Goal: Check status: Check status

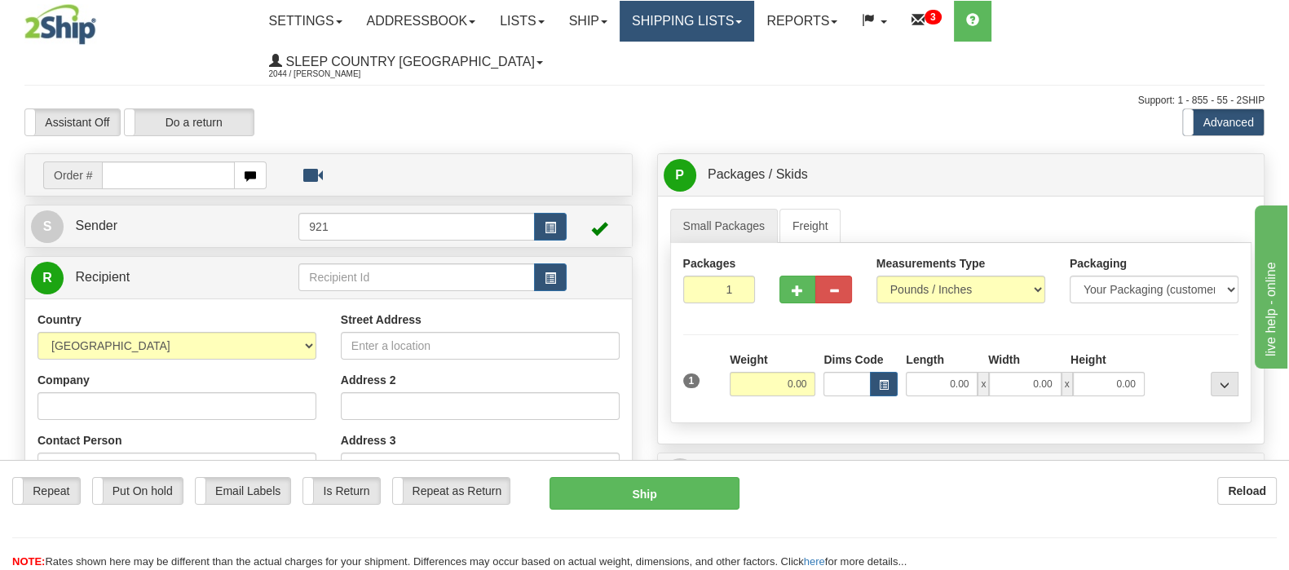
click at [727, 19] on link "Shipping lists" at bounding box center [686, 21] width 134 height 41
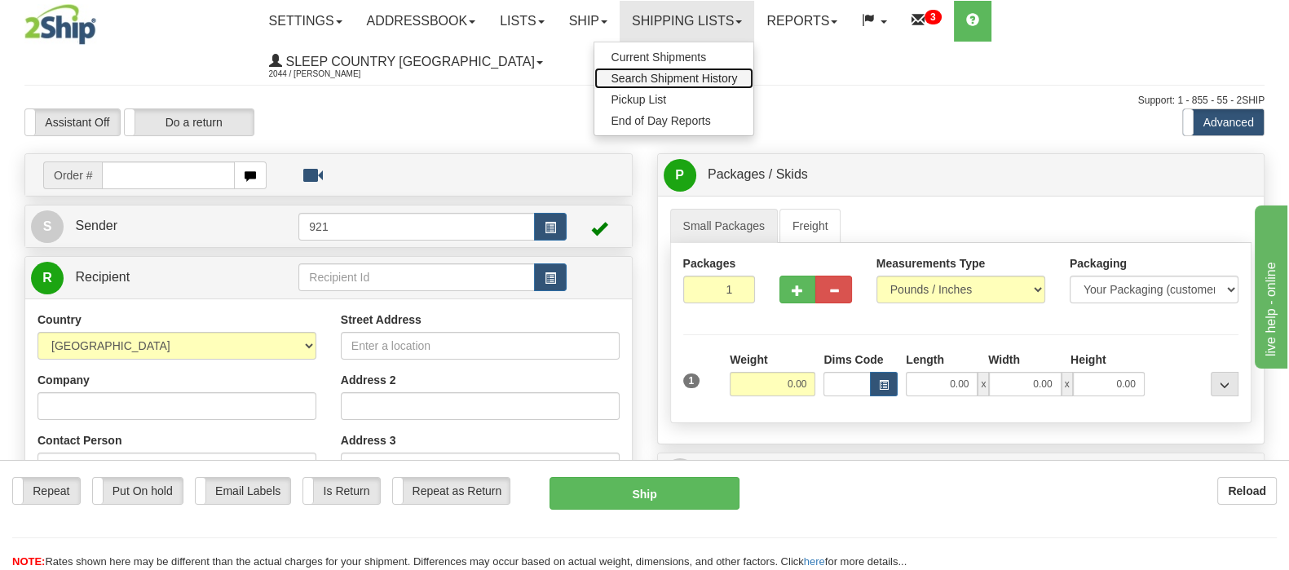
click at [725, 73] on span "Search Shipment History" at bounding box center [673, 78] width 126 height 13
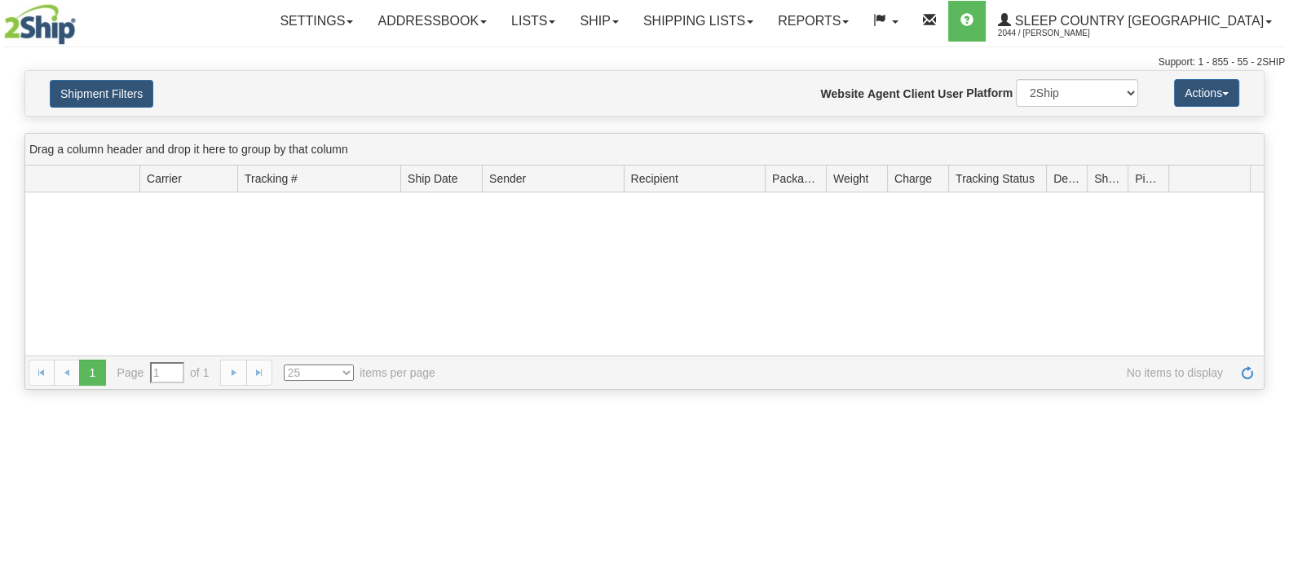
type input "From [DATE] To [DATE]"
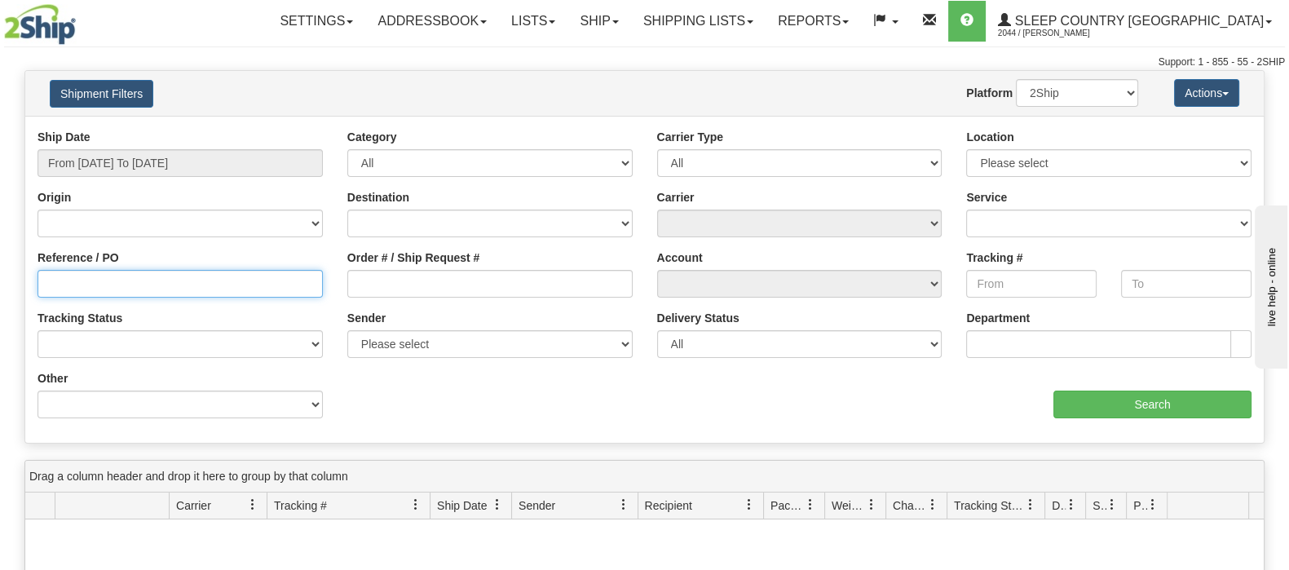
click at [85, 273] on input "Reference / PO" at bounding box center [179, 284] width 285 height 28
paste input "9002I018016"
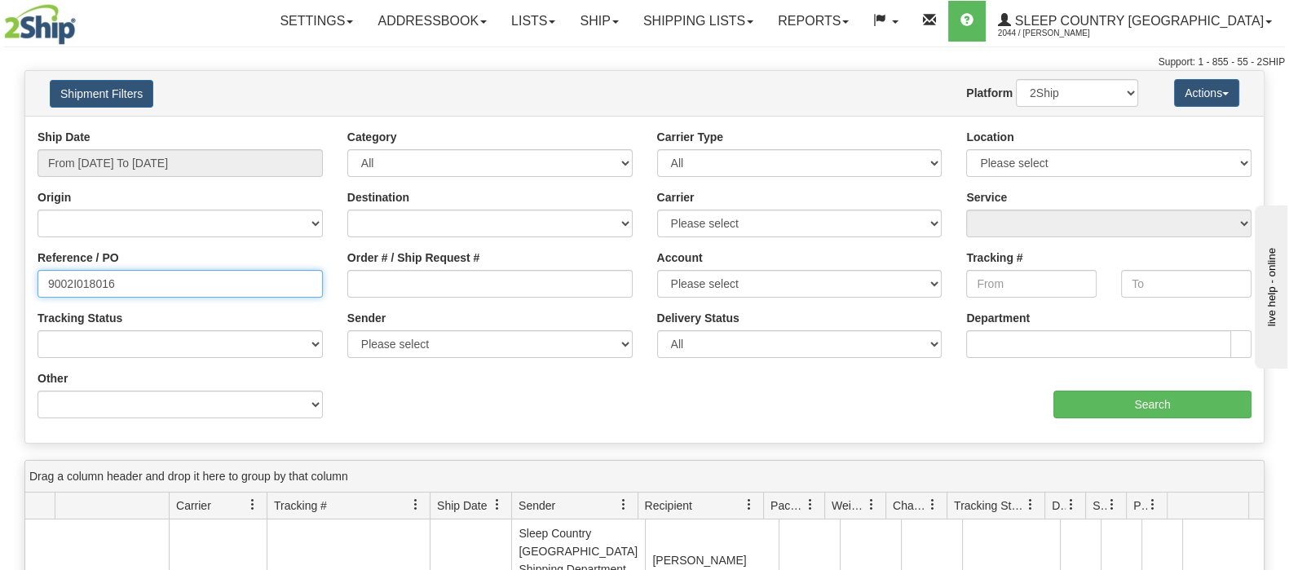
type input "9002I018016"
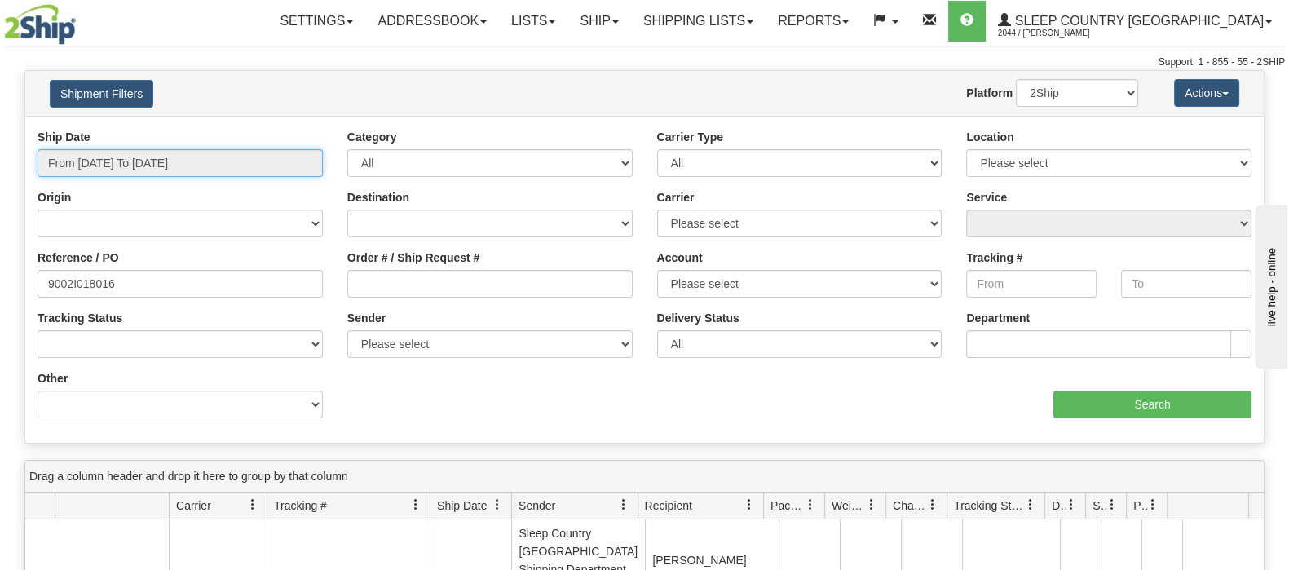
click at [121, 159] on input "From 09/02/2025 To 09/03/2025" at bounding box center [179, 163] width 285 height 28
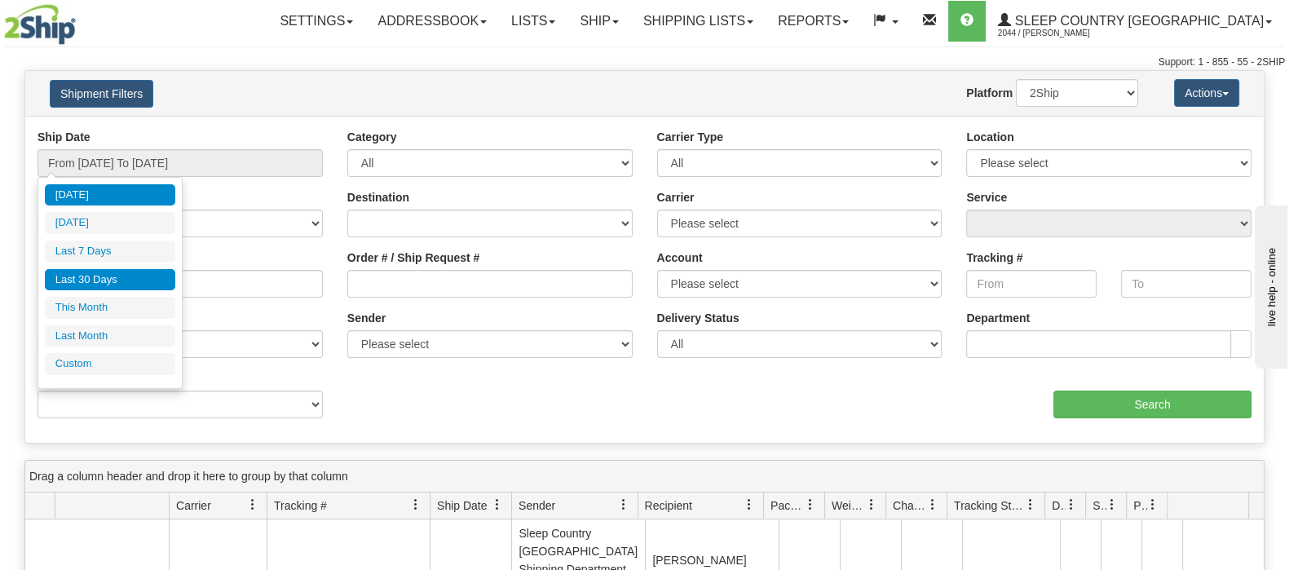
click at [126, 274] on li "Last 30 Days" at bounding box center [110, 280] width 130 height 22
type input "From 08/05/2025 To 09/03/2025"
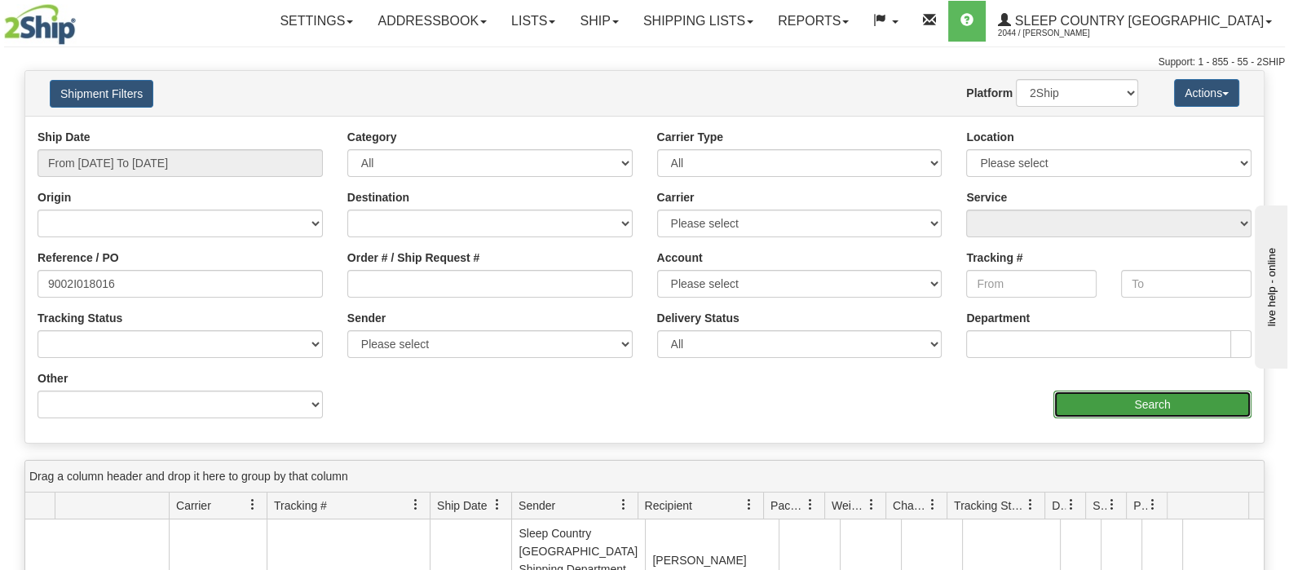
click at [1101, 402] on input "Search" at bounding box center [1152, 404] width 198 height 28
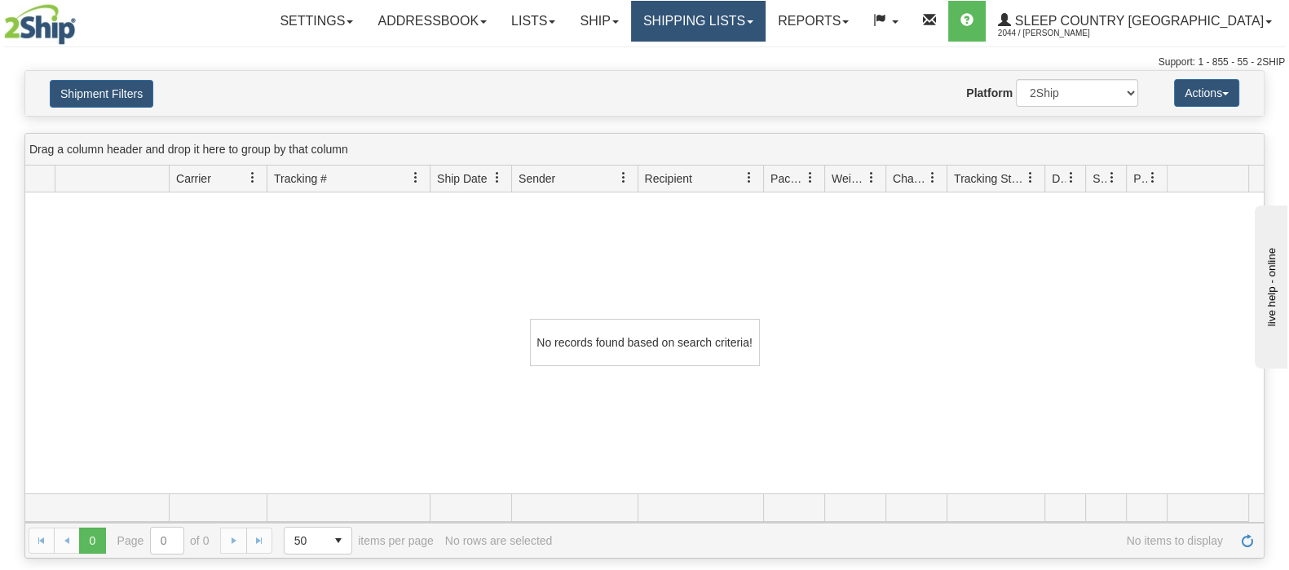
click at [765, 14] on link "Shipping lists" at bounding box center [698, 21] width 134 height 41
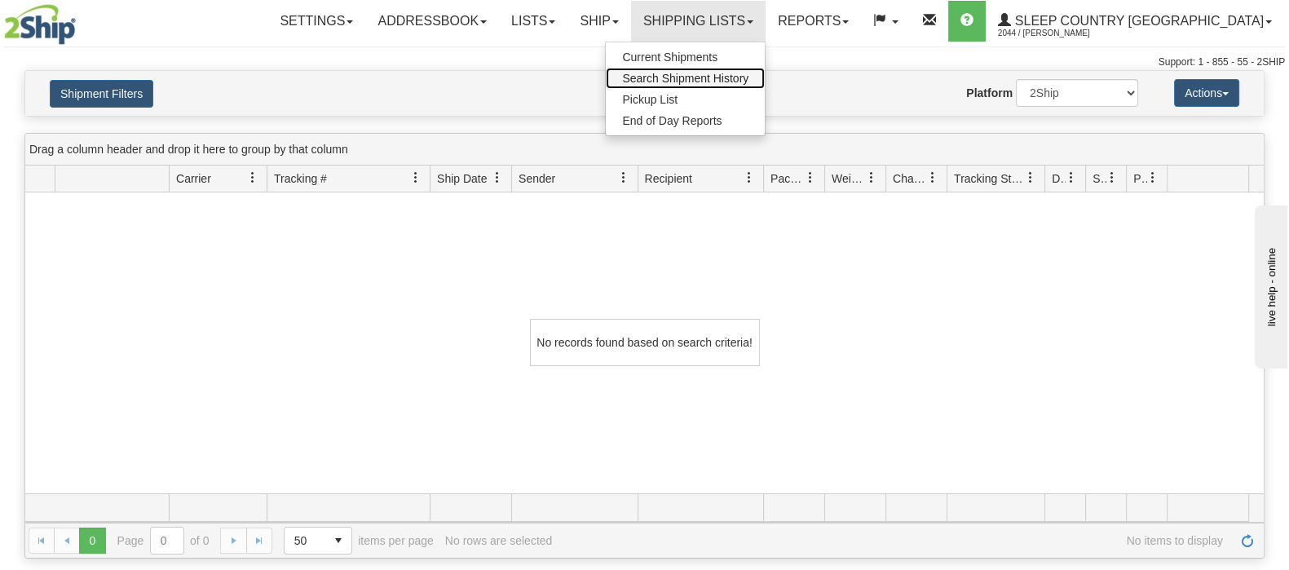
click at [748, 73] on span "Search Shipment History" at bounding box center [685, 78] width 126 height 13
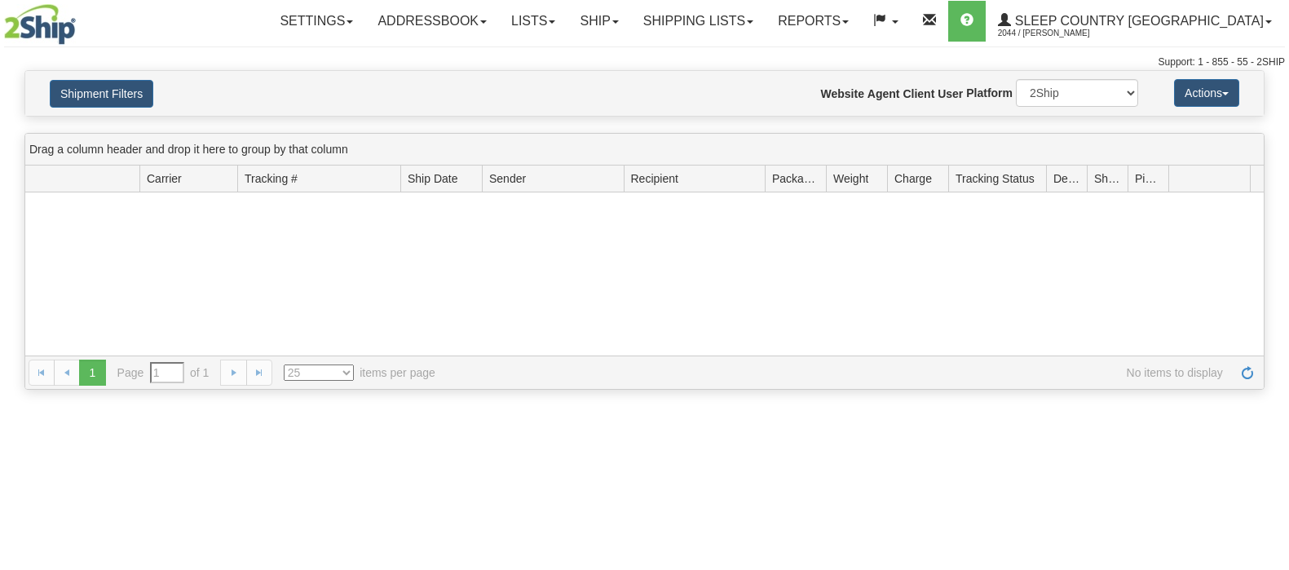
type input "From [DATE] To [DATE]"
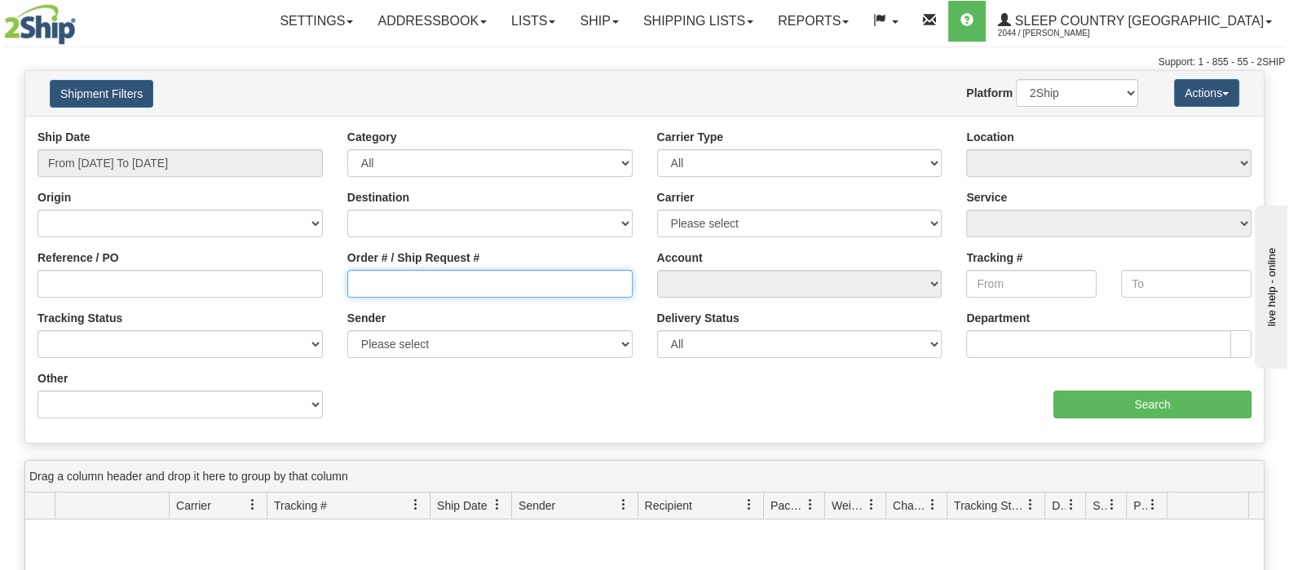
click at [412, 282] on input "Order # / Ship Request #" at bounding box center [489, 284] width 285 height 28
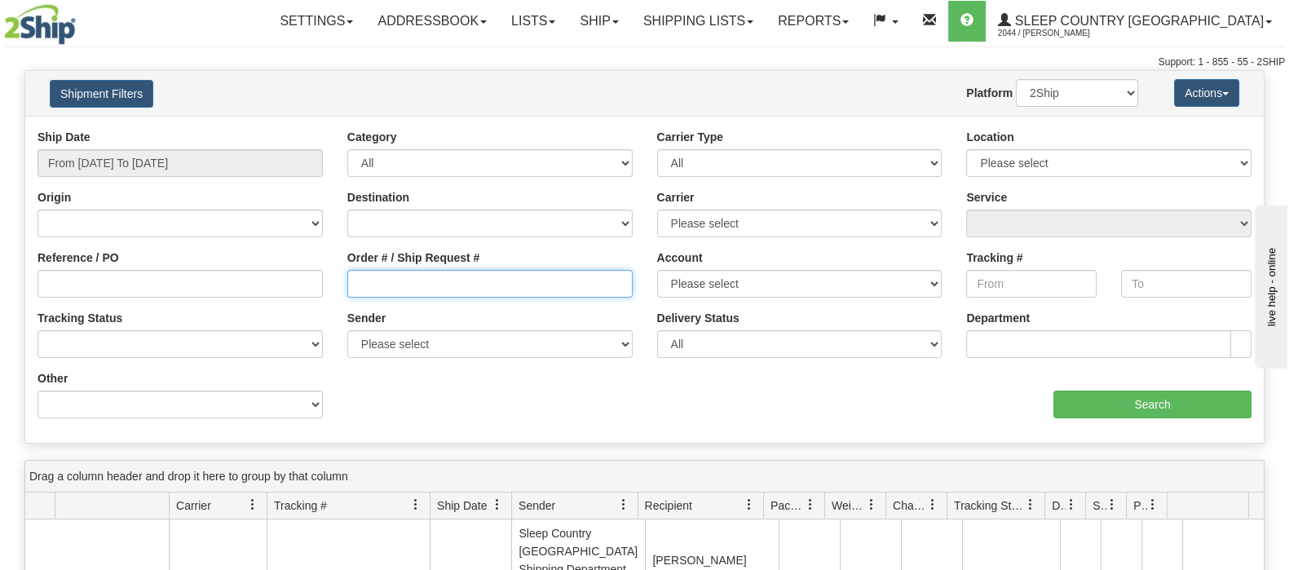
paste input "9002I018016"
type input "9002I018016"
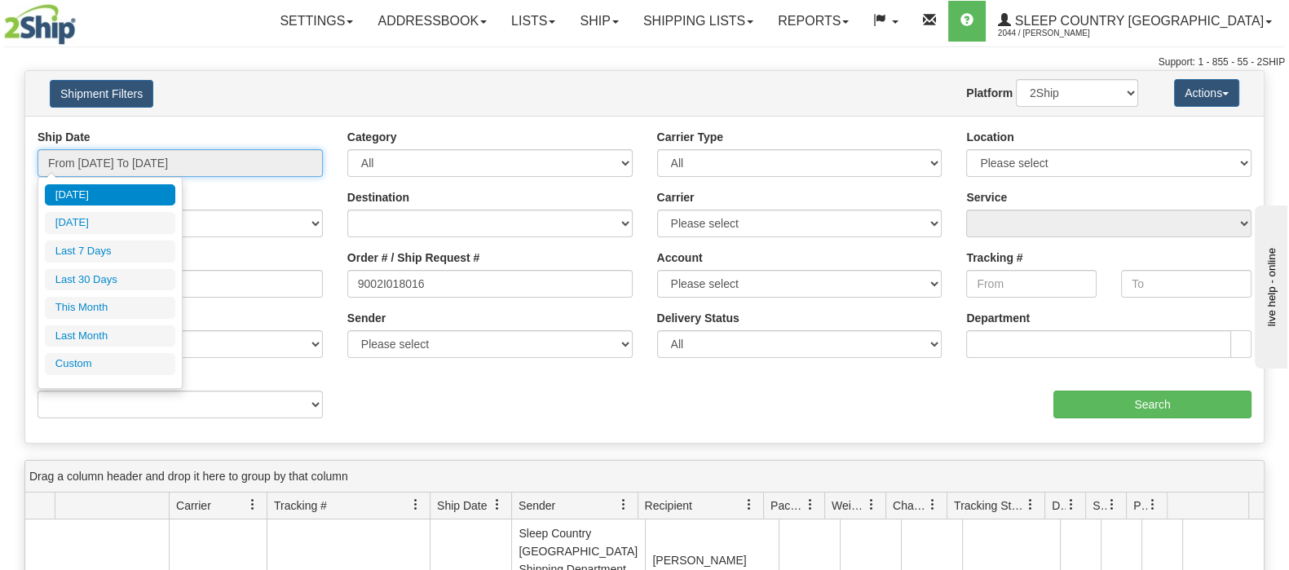
click at [185, 153] on input "From 09/02/2025 To 09/03/2025" at bounding box center [179, 163] width 285 height 28
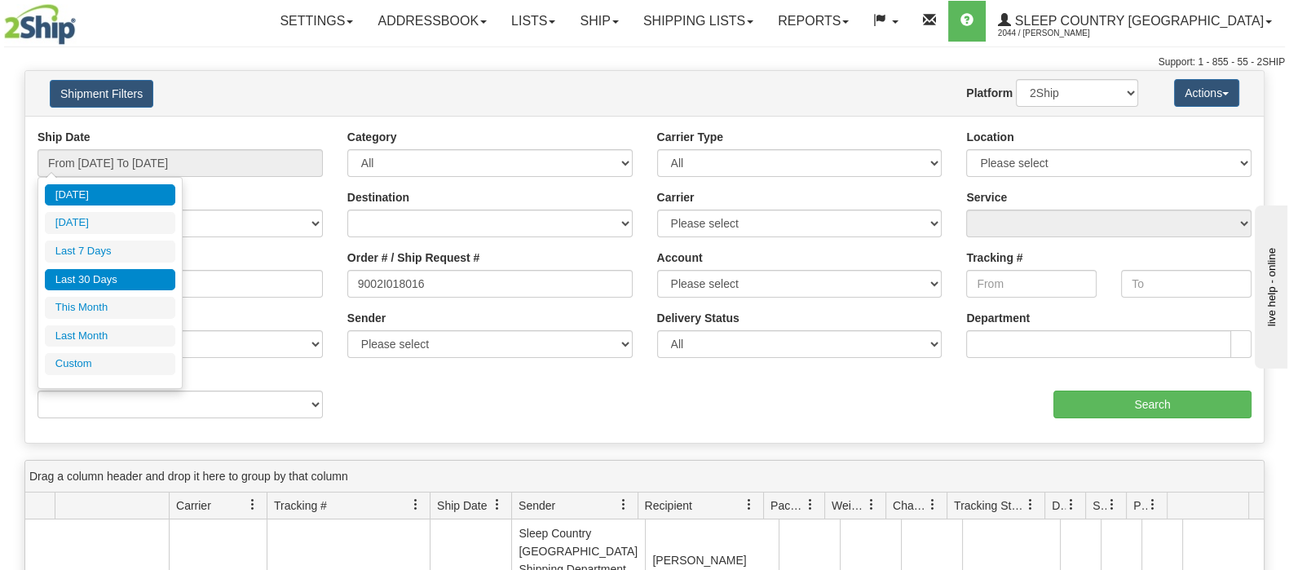
click at [64, 272] on li "Last 30 Days" at bounding box center [110, 280] width 130 height 22
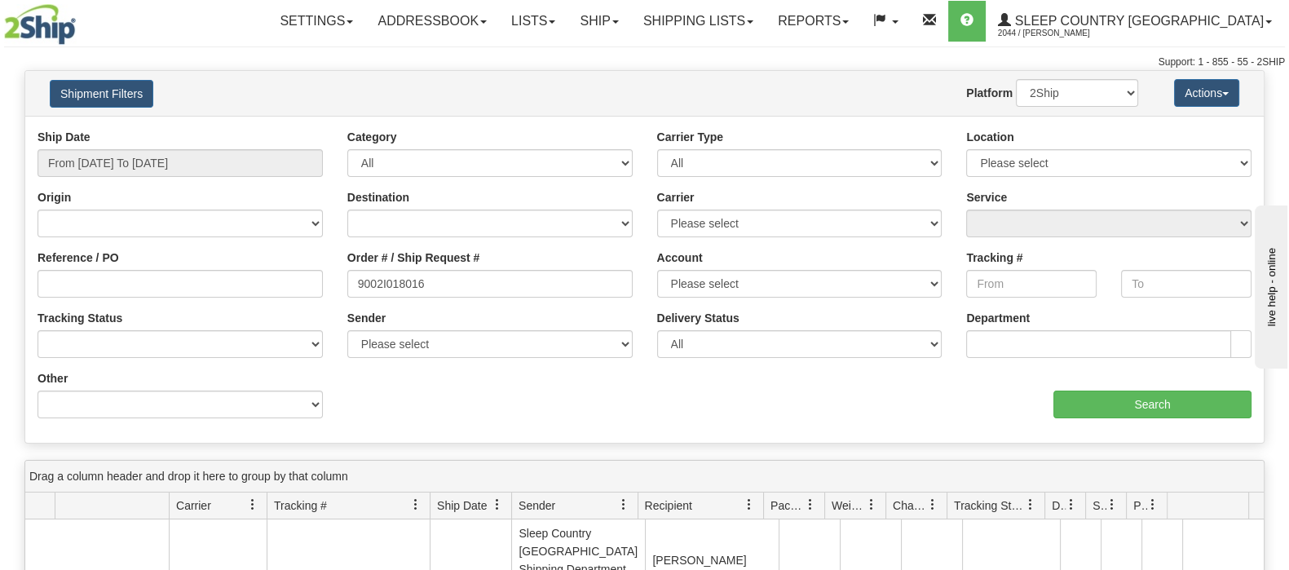
type input "From 08/05/2025 To 09/03/2025"
click at [1113, 95] on select "2Ship Imported" at bounding box center [1077, 93] width 122 height 28
select select "1"
click at [1016, 79] on select "2Ship Imported" at bounding box center [1077, 93] width 122 height 28
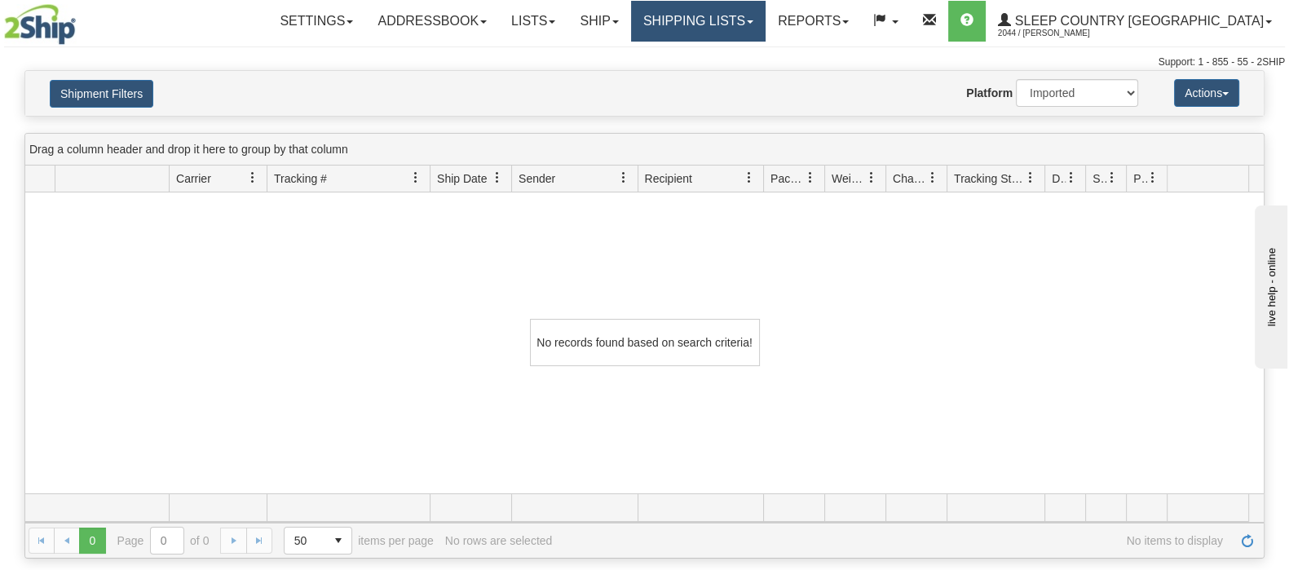
click at [765, 17] on link "Shipping lists" at bounding box center [698, 21] width 134 height 41
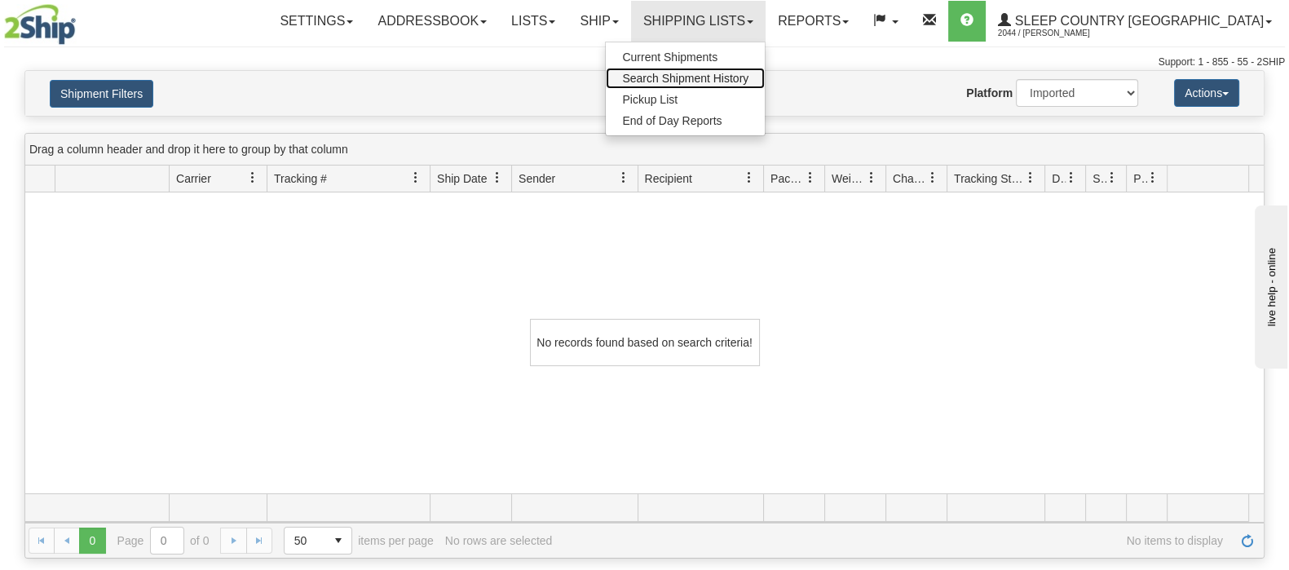
click at [748, 82] on span "Search Shipment History" at bounding box center [685, 78] width 126 height 13
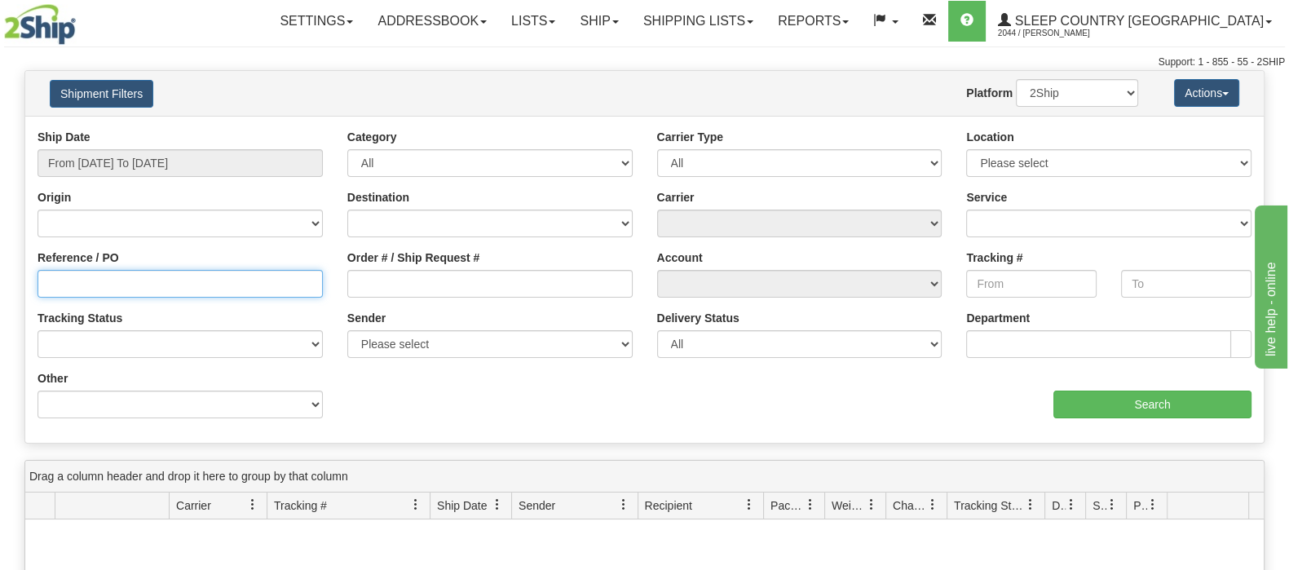
click at [108, 281] on input "Reference / PO" at bounding box center [179, 284] width 285 height 28
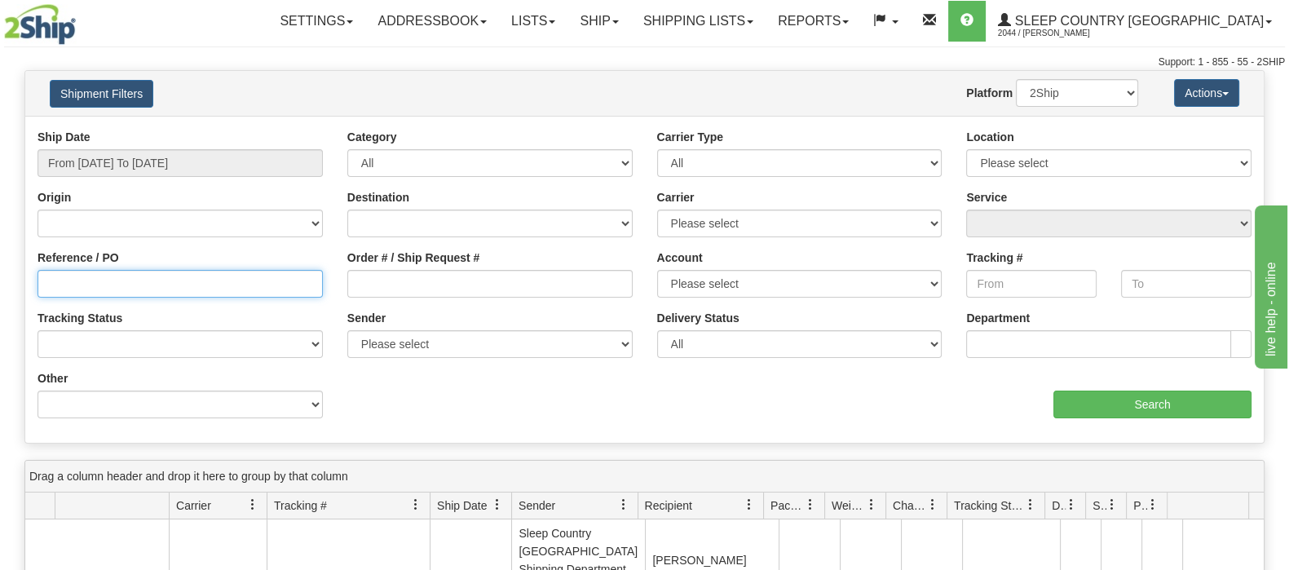
paste input "9002I018016"
type input "9002I018016"
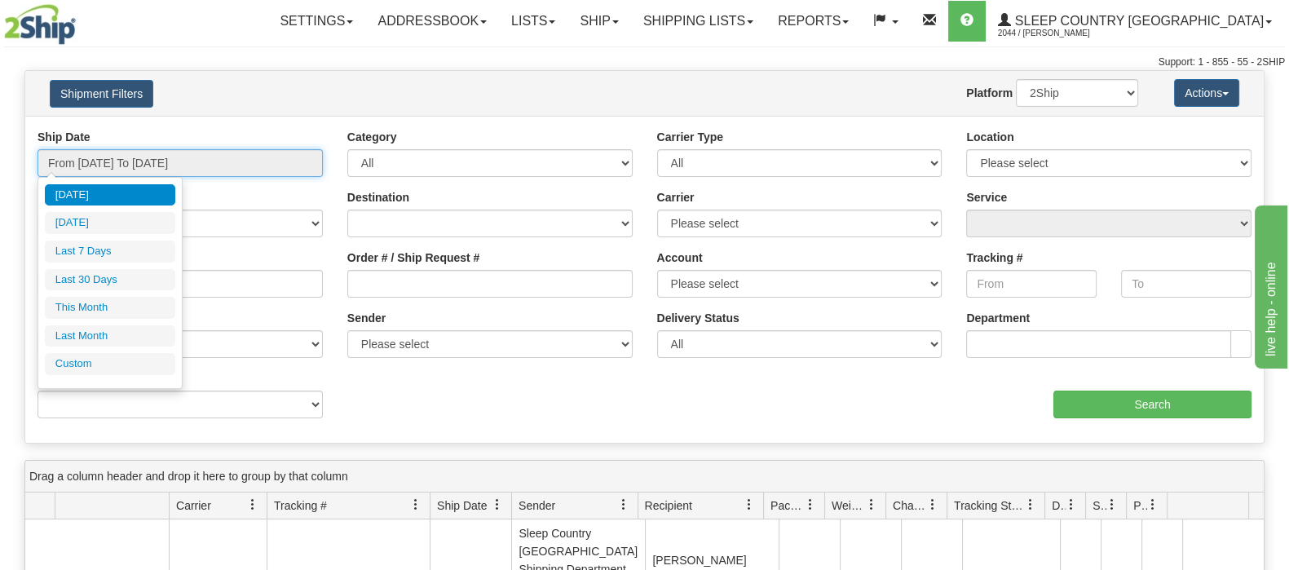
click at [177, 157] on input "From 09/02/2025 To 09/03/2025" at bounding box center [179, 163] width 285 height 28
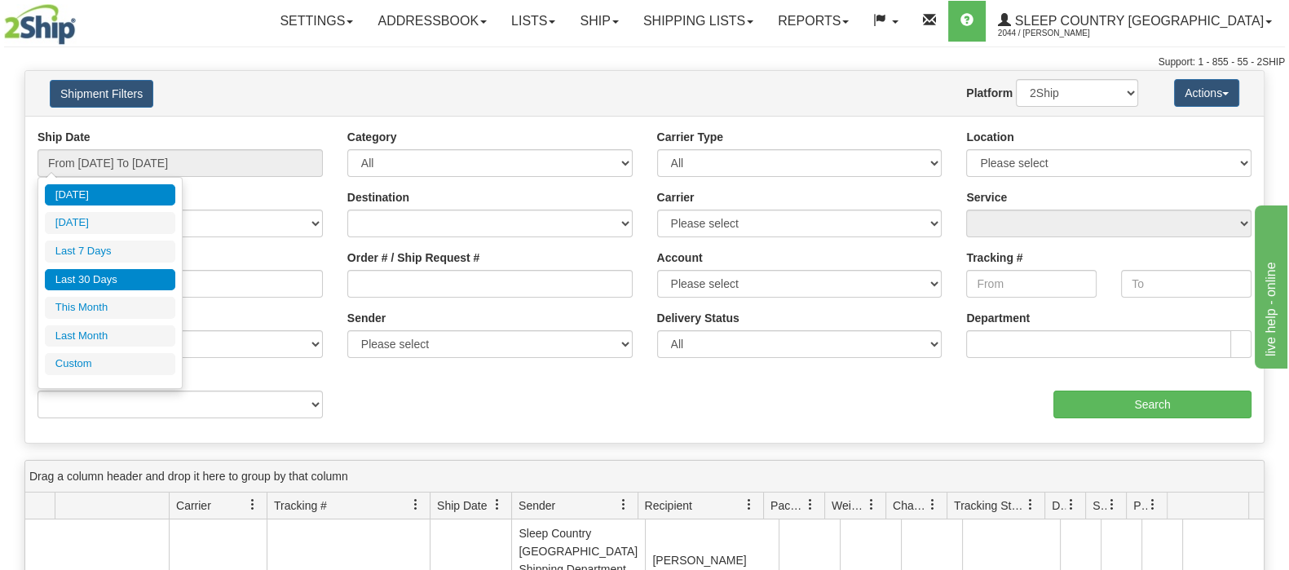
click at [108, 280] on li "Last 30 Days" at bounding box center [110, 280] width 130 height 22
type input "From 08/05/2025 To 09/03/2025"
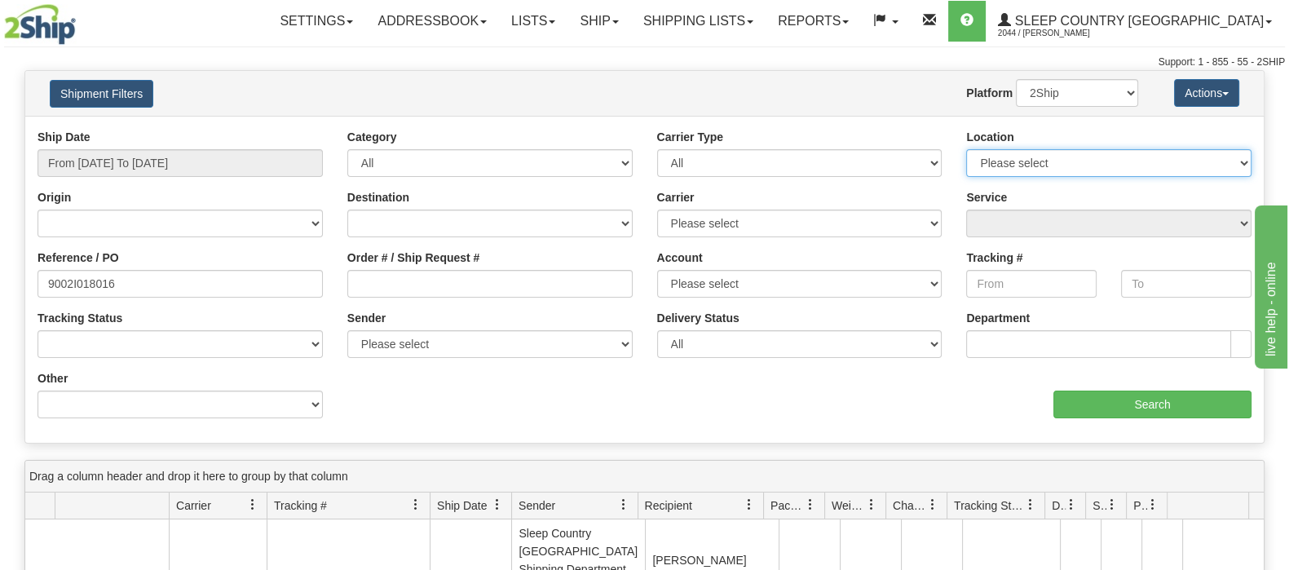
click at [1147, 152] on select "Please select Old Toronto DC 921 922 93 94 97 390 915 916 98 902 95 96 90 91 92…" at bounding box center [1108, 163] width 285 height 28
select select "6824"
click at [966, 149] on select "Please select Old Toronto DC 921 922 93 94 97 390 915 916 98 902 95 96 90 91 92…" at bounding box center [1108, 163] width 285 height 28
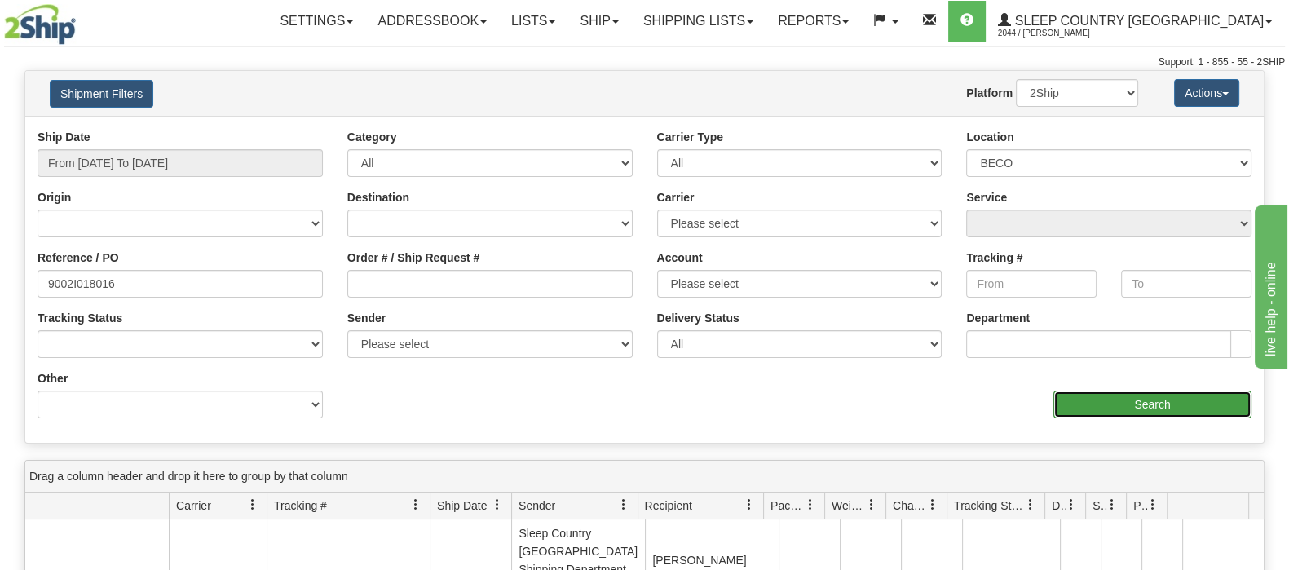
click at [1129, 401] on input "Search" at bounding box center [1152, 404] width 198 height 28
